Goal: Go to known website: Access a specific website the user already knows

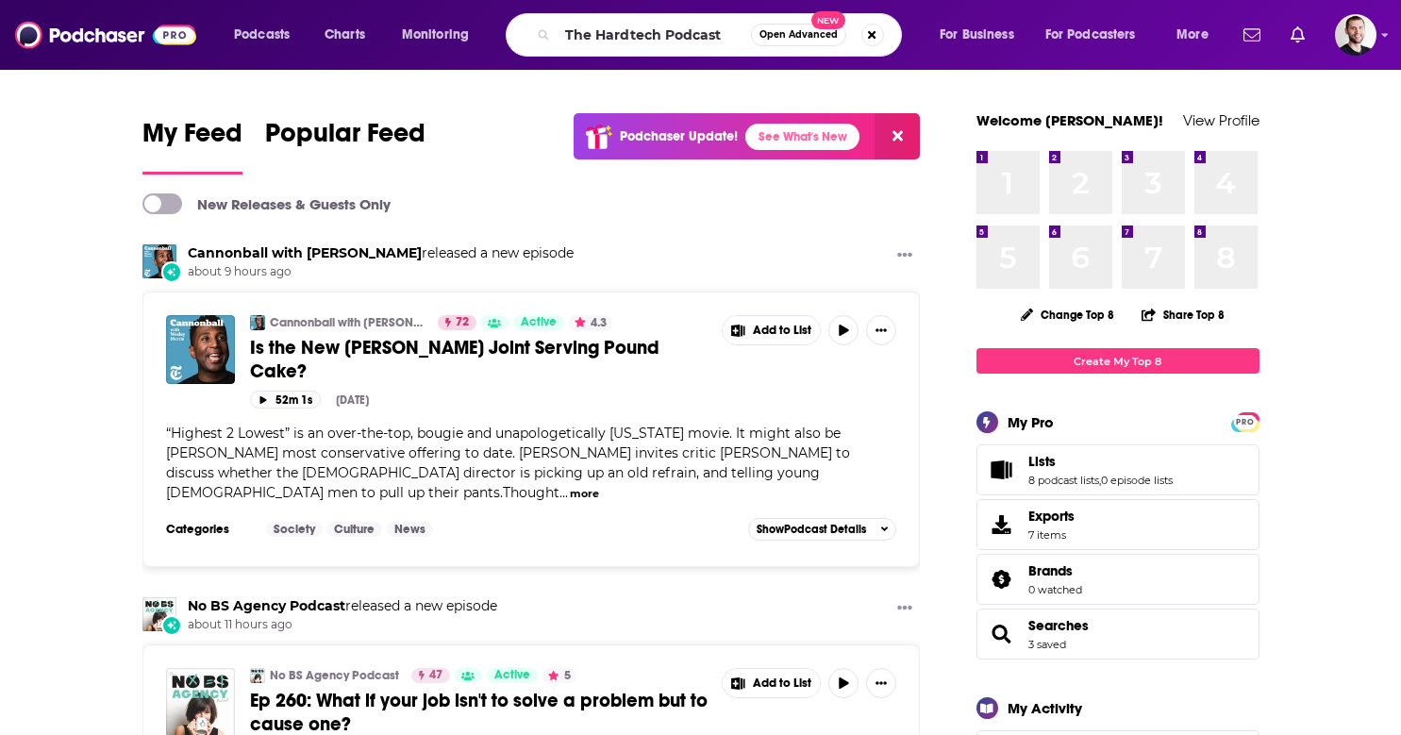
type input "The Hardtech Podcast"
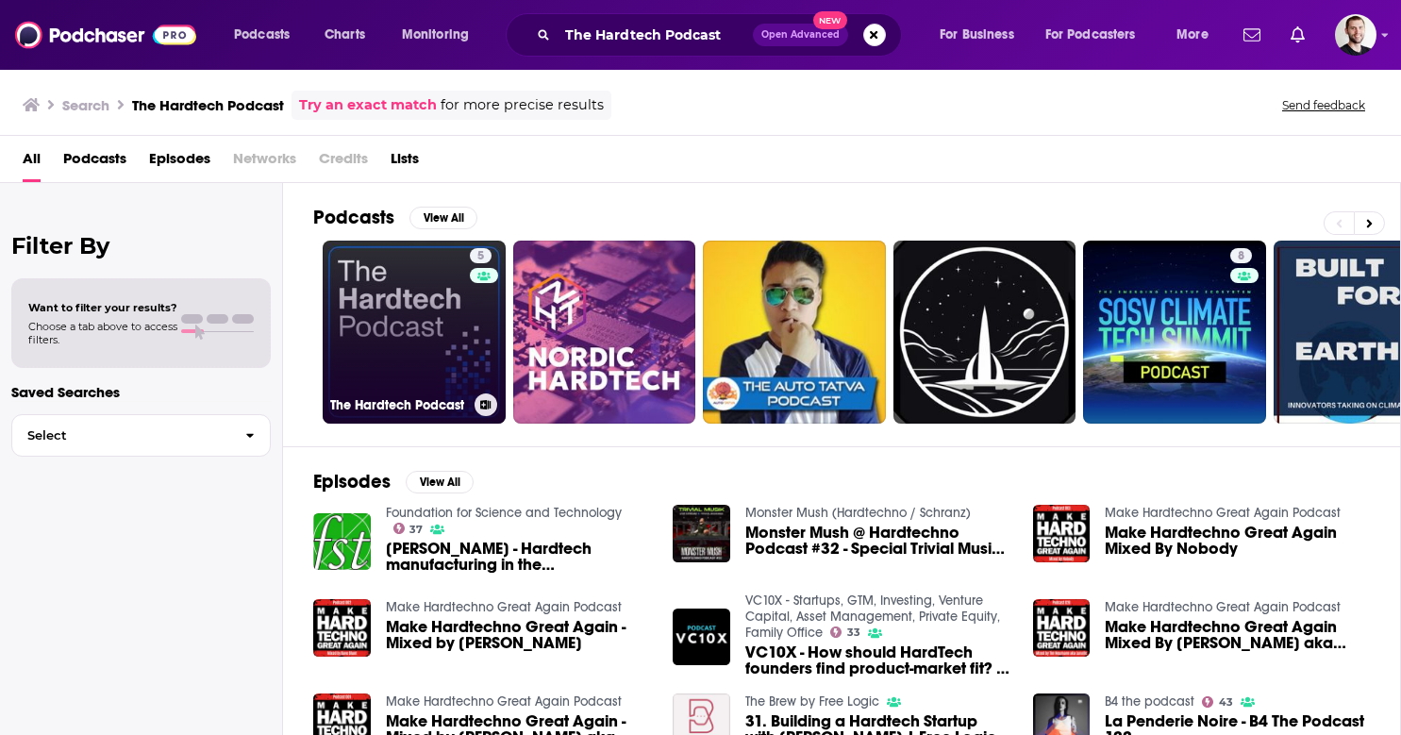
click at [396, 349] on link "5 The Hardtech Podcast" at bounding box center [414, 332] width 183 height 183
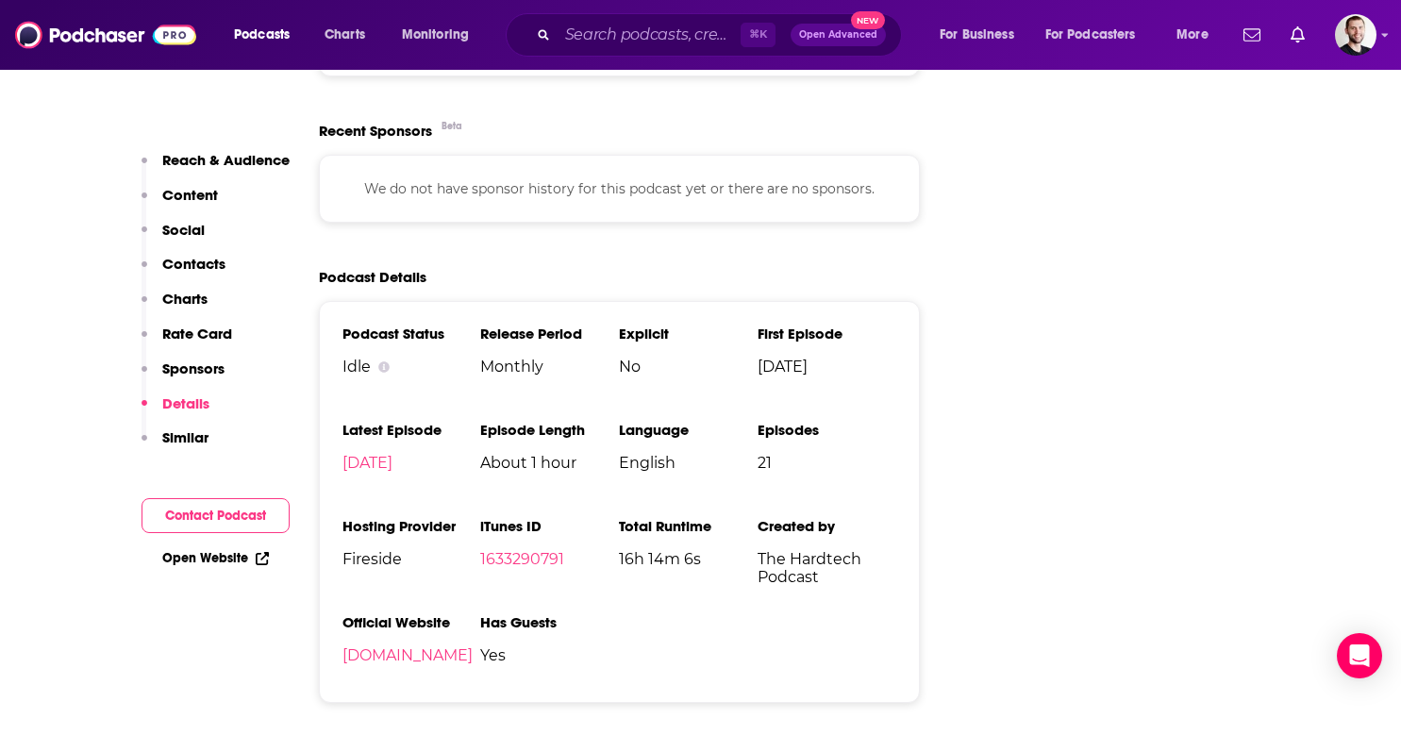
scroll to position [2290, 0]
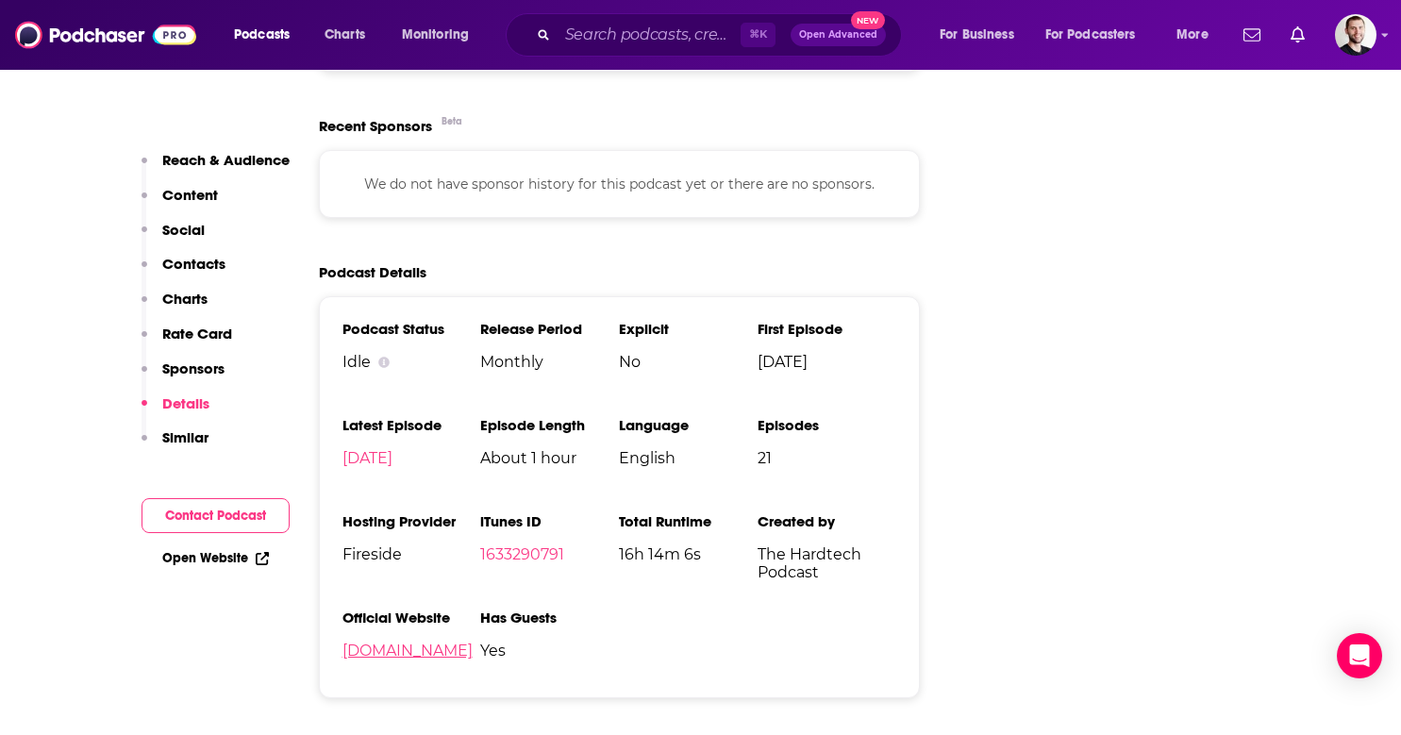
click at [431, 650] on link "[DOMAIN_NAME]" at bounding box center [408, 651] width 130 height 18
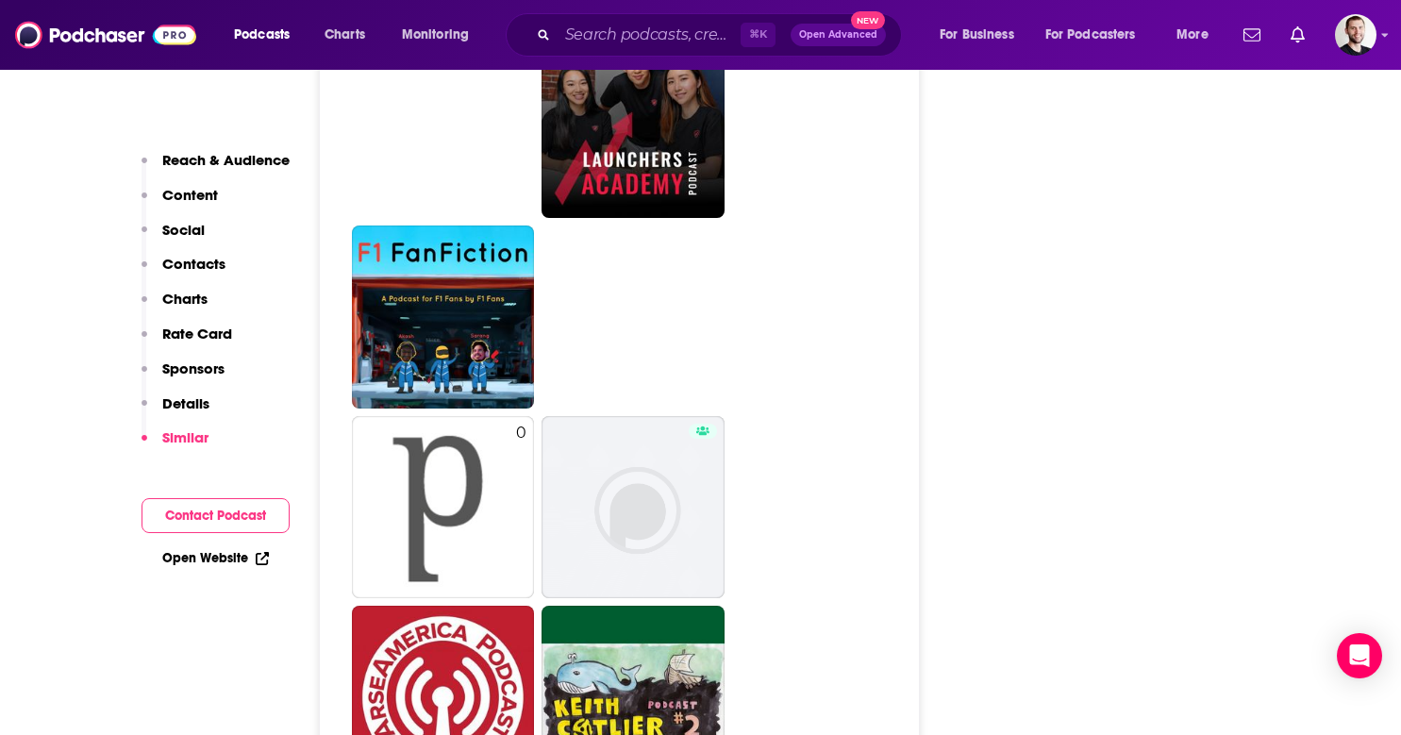
scroll to position [3484, 0]
